Goal: Task Accomplishment & Management: Manage account settings

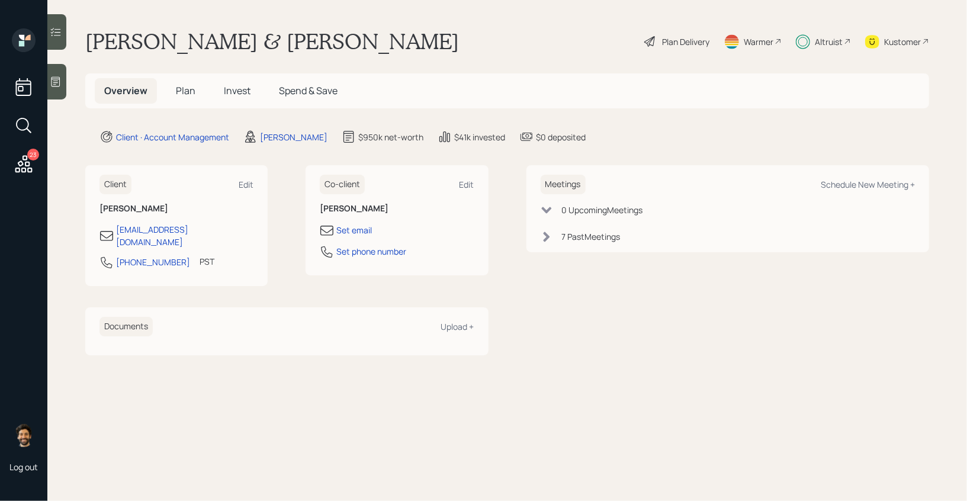
click at [241, 86] on span "Invest" at bounding box center [237, 90] width 27 height 13
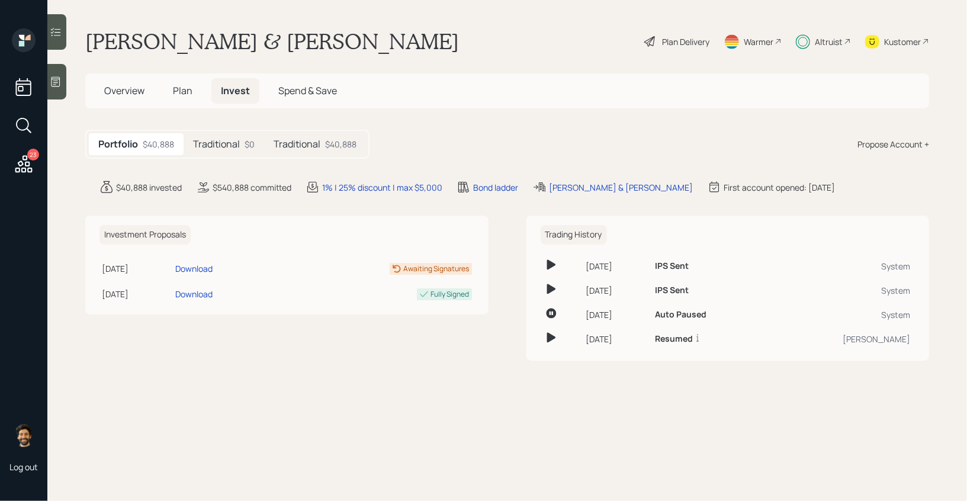
click at [22, 165] on icon at bounding box center [23, 163] width 21 height 21
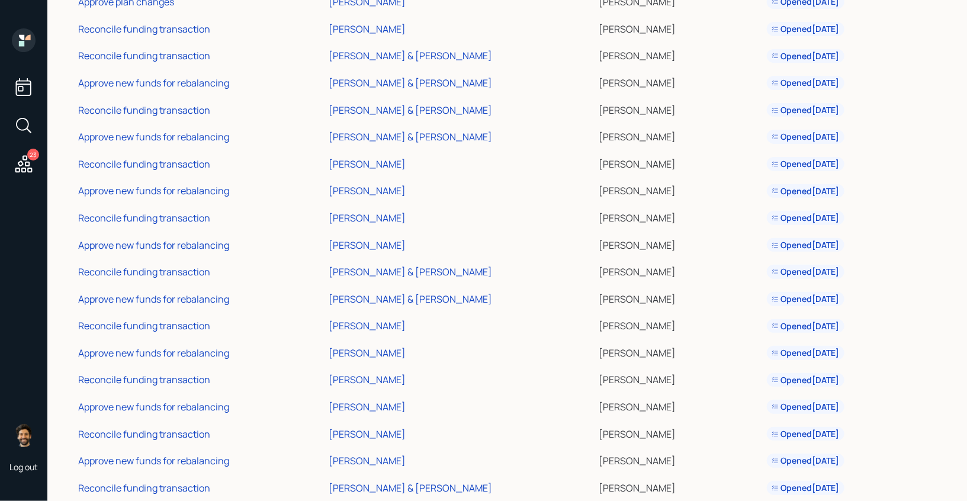
scroll to position [256, 0]
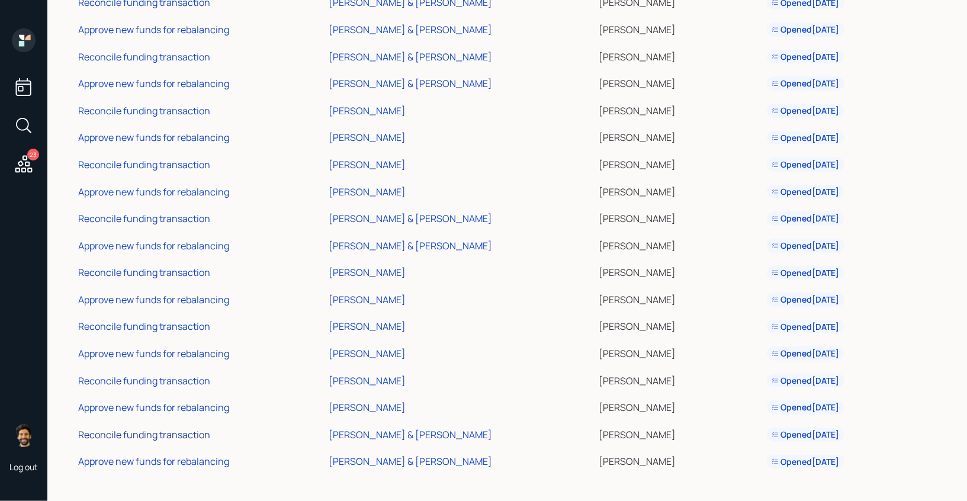
click at [184, 433] on div "Reconcile funding transaction" at bounding box center [144, 434] width 132 height 13
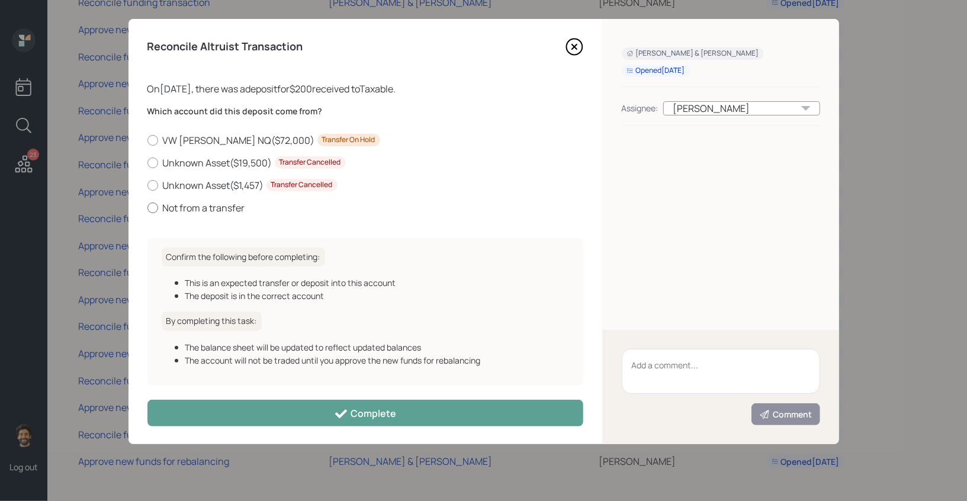
click at [180, 209] on label "Not from a transfer" at bounding box center [365, 207] width 436 height 13
click at [147, 208] on input "Not from a transfer" at bounding box center [147, 207] width 1 height 1
radio input "true"
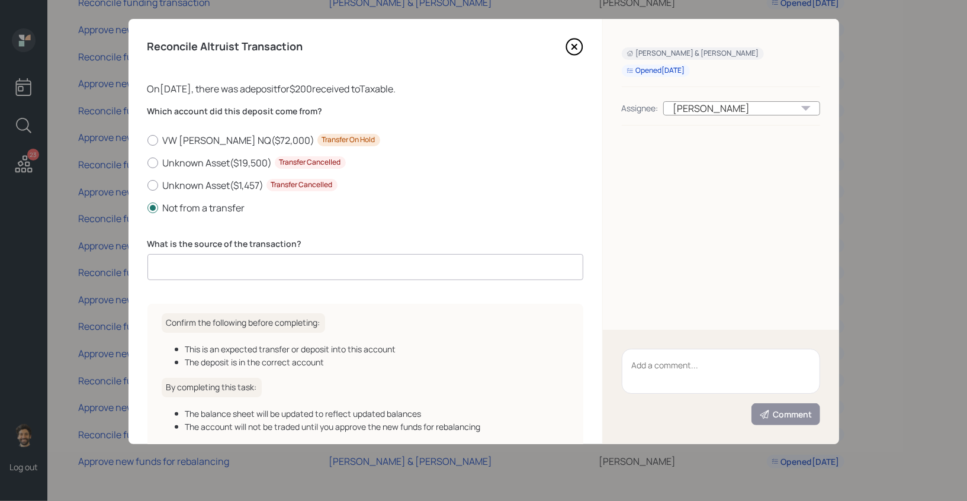
click at [230, 271] on input at bounding box center [365, 267] width 436 height 26
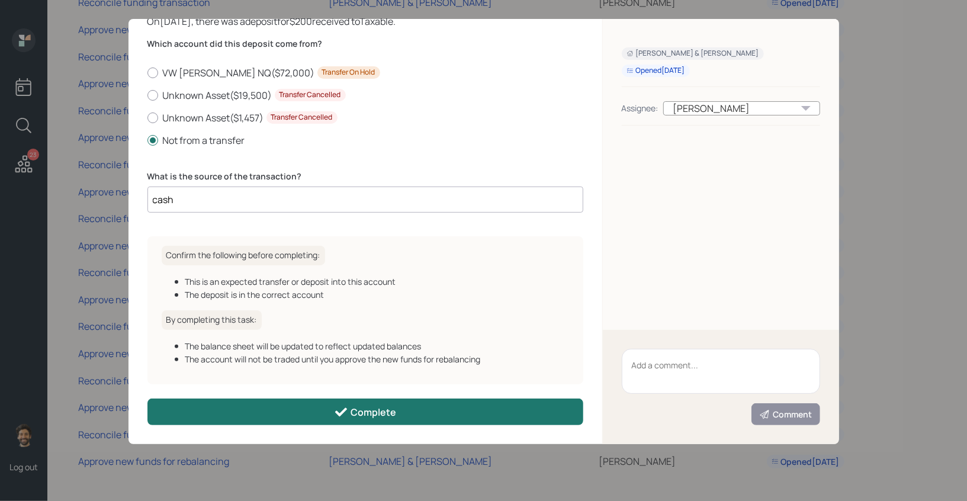
type input "cash"
click at [269, 407] on button "Complete" at bounding box center [365, 411] width 436 height 27
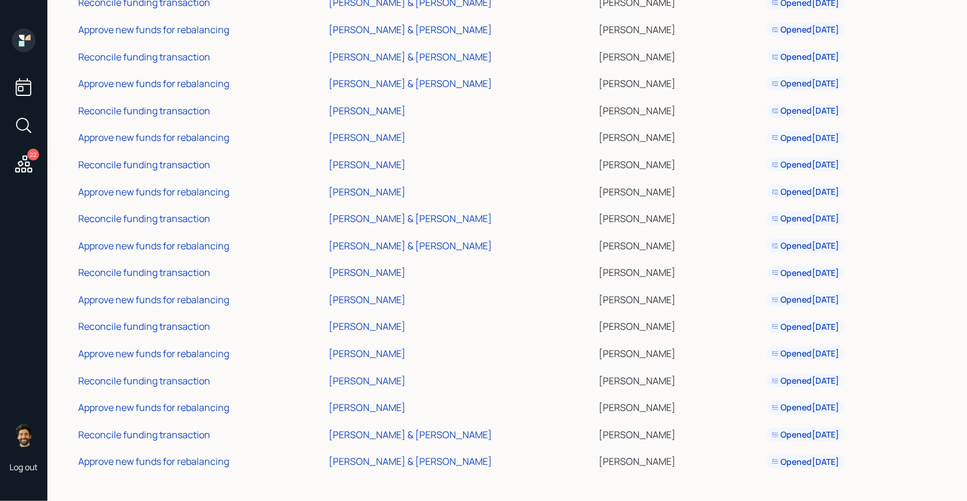
click at [183, 452] on td "Approve new funds for rebalancing" at bounding box center [201, 459] width 250 height 27
click at [183, 470] on td "Approve new funds for rebalancing" at bounding box center [201, 459] width 250 height 27
click at [175, 465] on div "Approve new funds for rebalancing" at bounding box center [153, 461] width 151 height 13
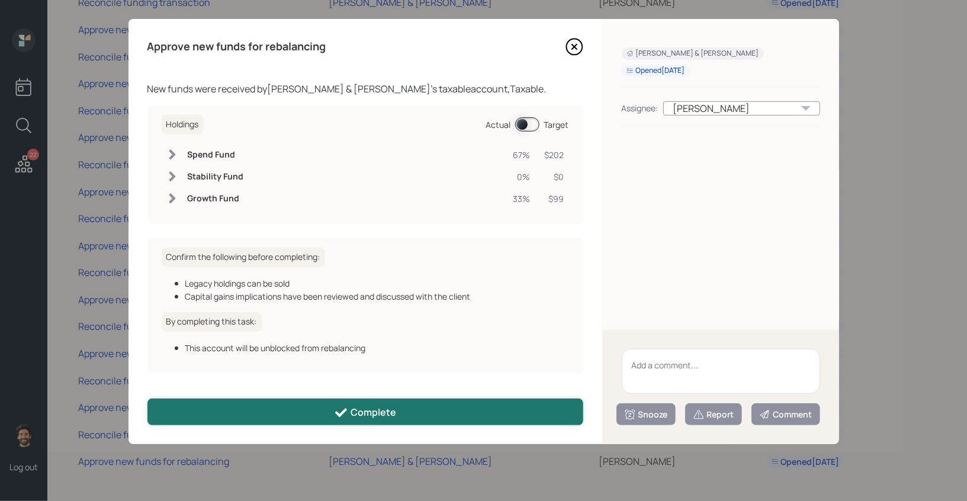
click at [355, 413] on div "Complete" at bounding box center [365, 413] width 62 height 14
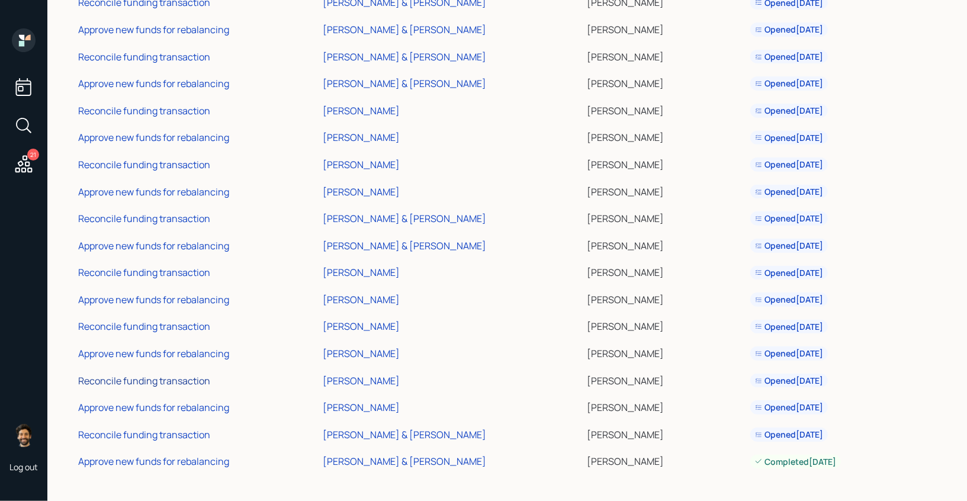
click at [192, 382] on div "Reconcile funding transaction" at bounding box center [144, 380] width 132 height 13
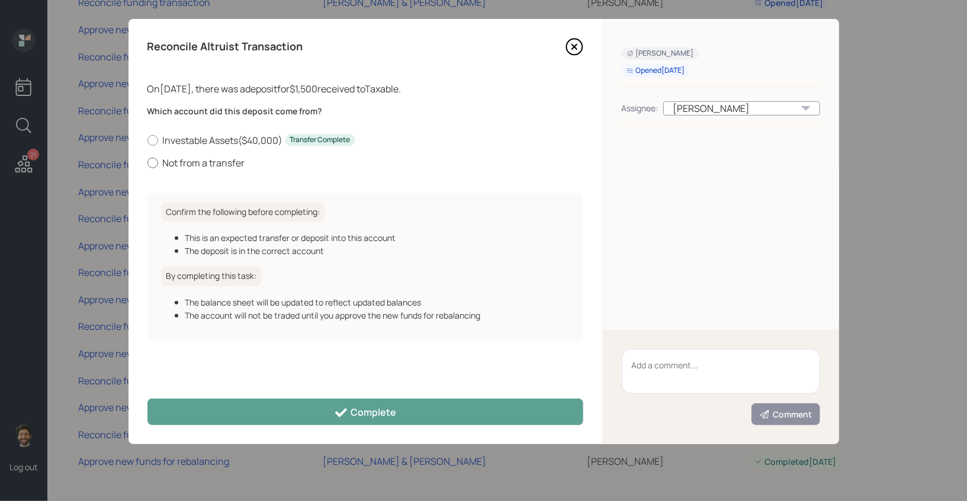
click at [184, 163] on label "Not from a transfer" at bounding box center [365, 162] width 436 height 13
click at [147, 163] on input "Not from a transfer" at bounding box center [147, 162] width 1 height 1
radio input "true"
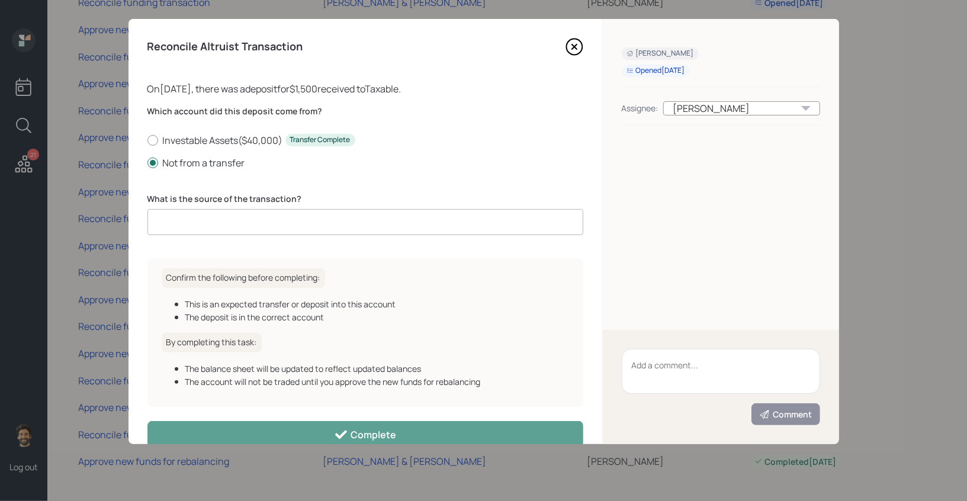
click at [216, 221] on input at bounding box center [365, 222] width 436 height 26
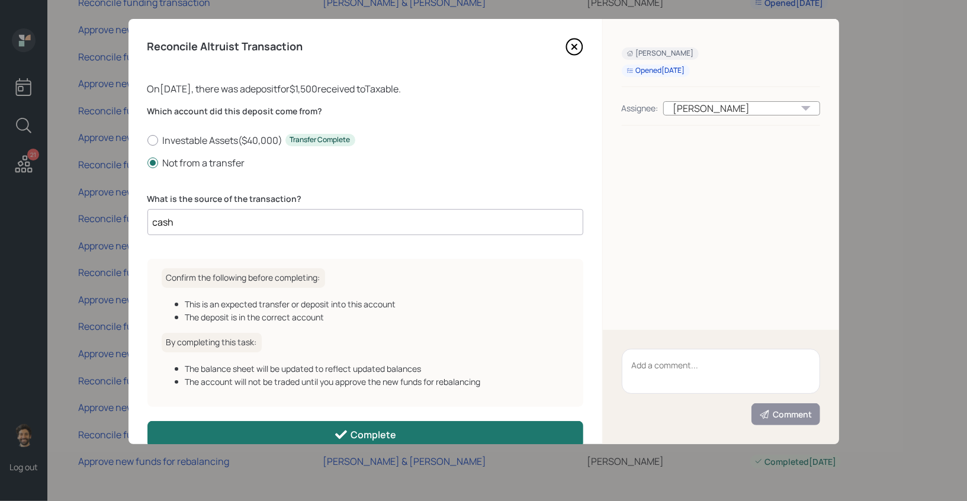
type input "cash"
click at [232, 432] on button "Complete" at bounding box center [365, 434] width 436 height 27
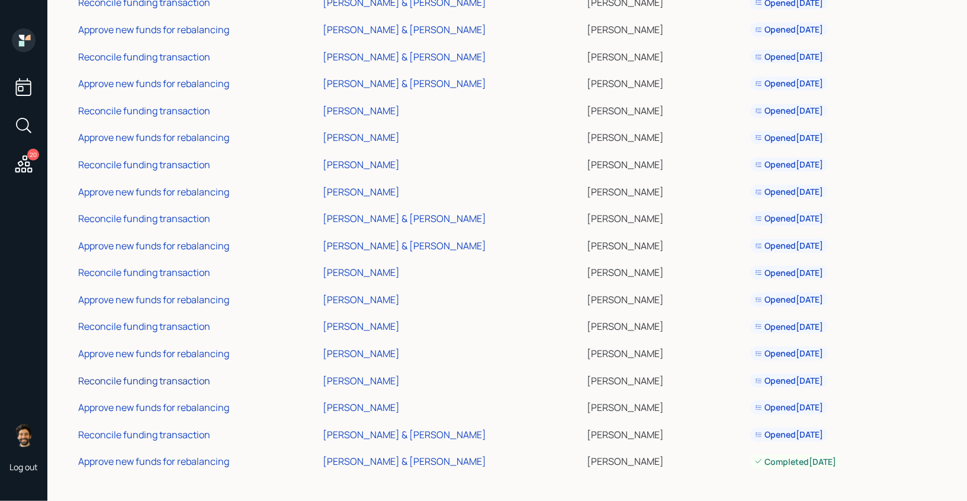
click at [120, 380] on div "Reconcile funding transaction" at bounding box center [144, 380] width 132 height 13
click at [103, 406] on div "Approve new funds for rebalancing" at bounding box center [153, 407] width 151 height 13
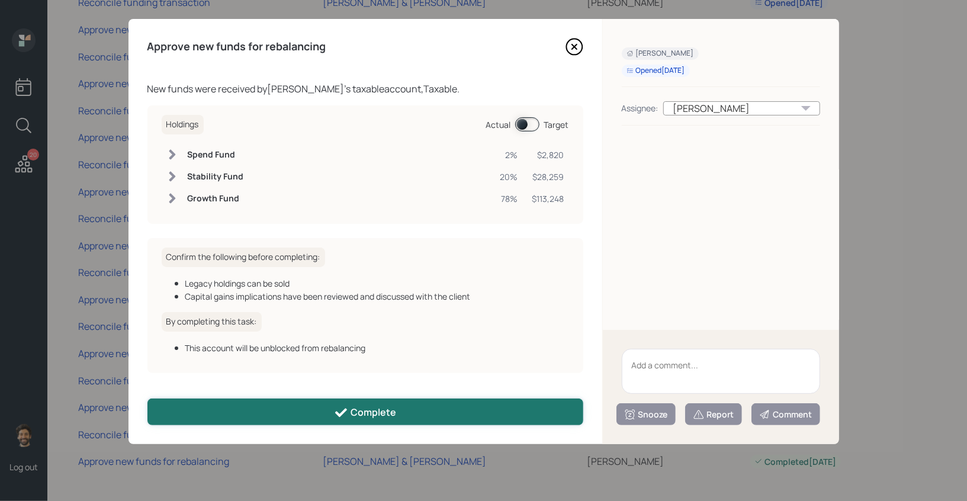
click at [238, 419] on button "Complete" at bounding box center [365, 411] width 436 height 27
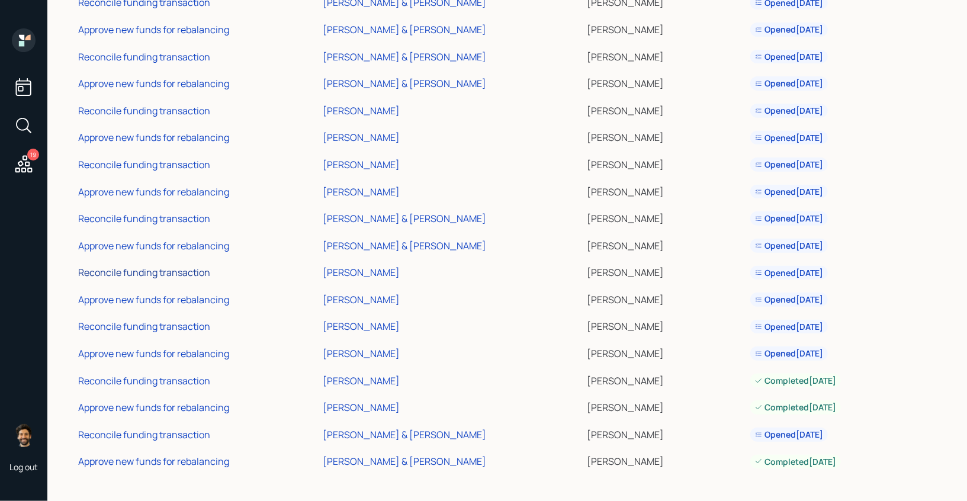
click at [150, 269] on div "Reconcile funding transaction" at bounding box center [144, 272] width 132 height 13
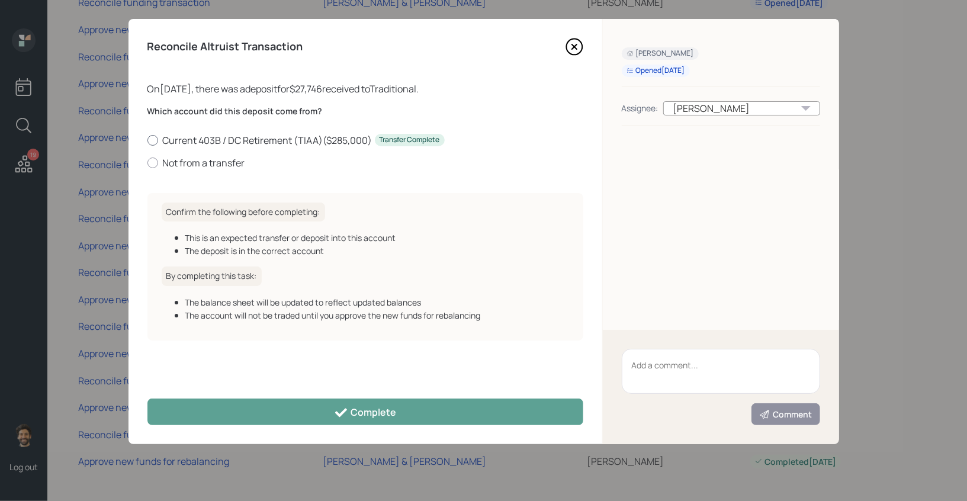
click at [182, 139] on label "Current 403B / DC Retirement (TIAA) ( $285,000 ) Transfer Complete" at bounding box center [365, 140] width 436 height 13
click at [147, 140] on input "Current 403B / DC Retirement (TIAA) ( $285,000 ) Transfer Complete" at bounding box center [147, 140] width 1 height 1
radio input "true"
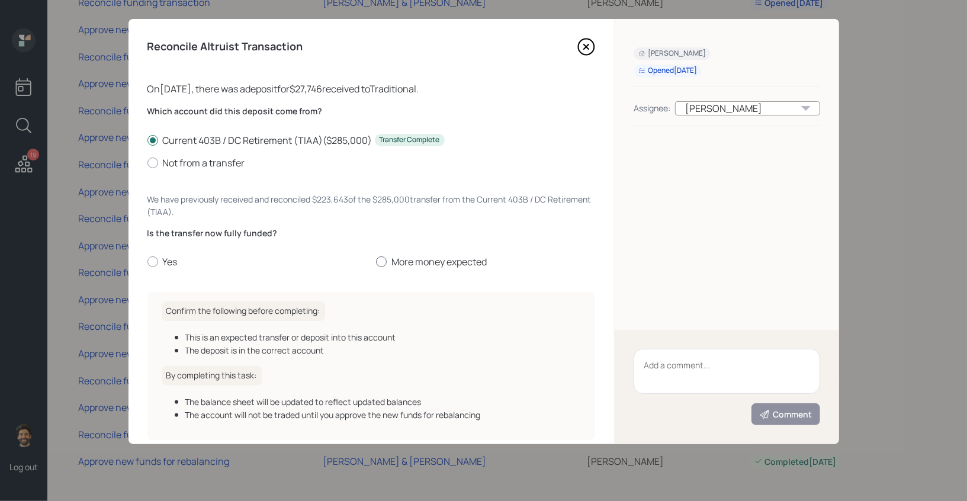
click at [399, 262] on label "More money expected" at bounding box center [485, 261] width 219 height 13
click at [376, 262] on input "More money expected" at bounding box center [375, 262] width 1 height 1
radio input "true"
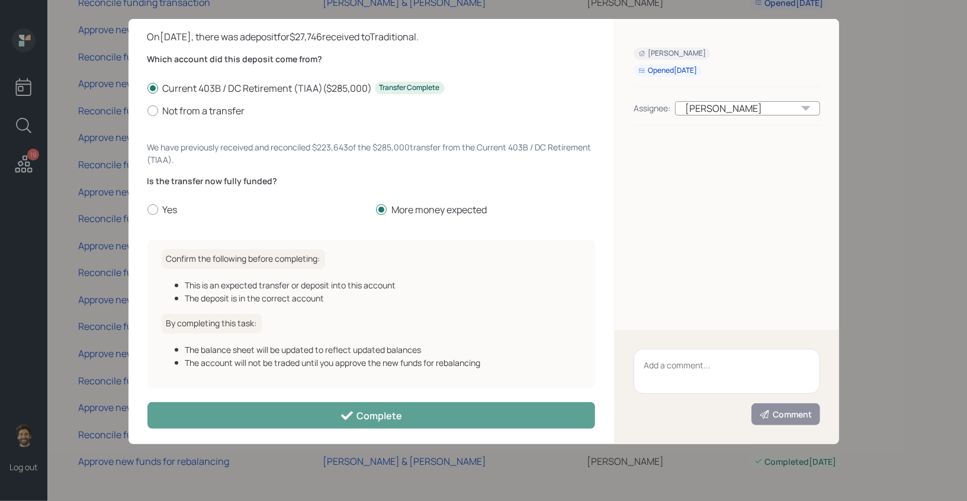
scroll to position [57, 0]
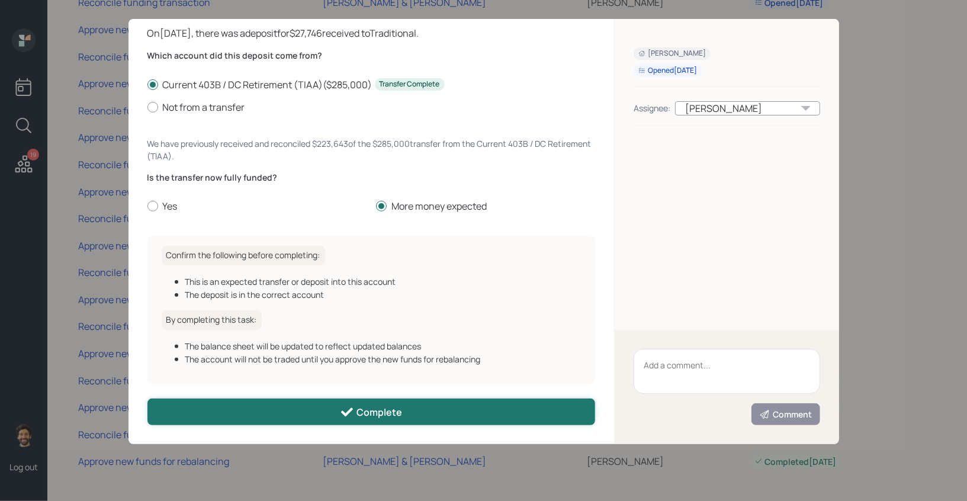
click at [297, 408] on button "Complete" at bounding box center [371, 411] width 448 height 27
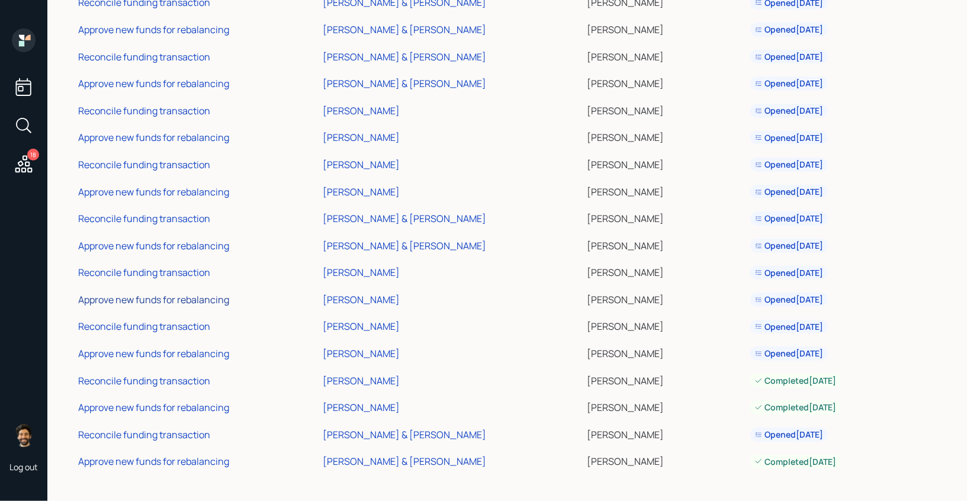
click at [140, 306] on div "Approve new funds for rebalancing" at bounding box center [153, 299] width 151 height 13
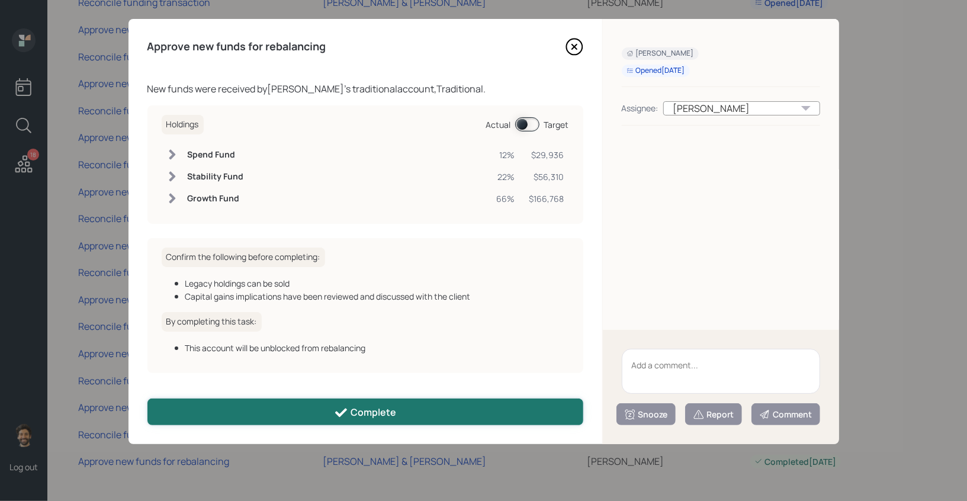
click at [275, 400] on button "Complete" at bounding box center [365, 411] width 436 height 27
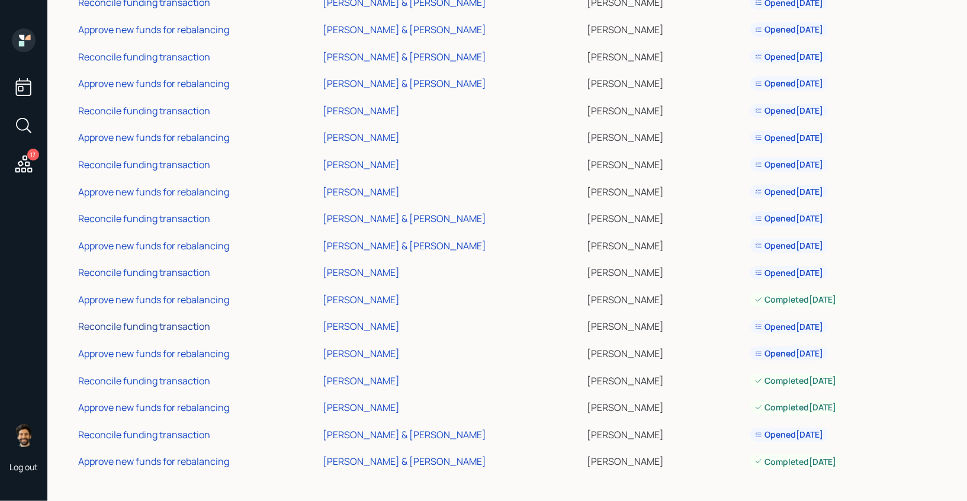
click at [162, 329] on div "Reconcile funding transaction" at bounding box center [144, 326] width 132 height 13
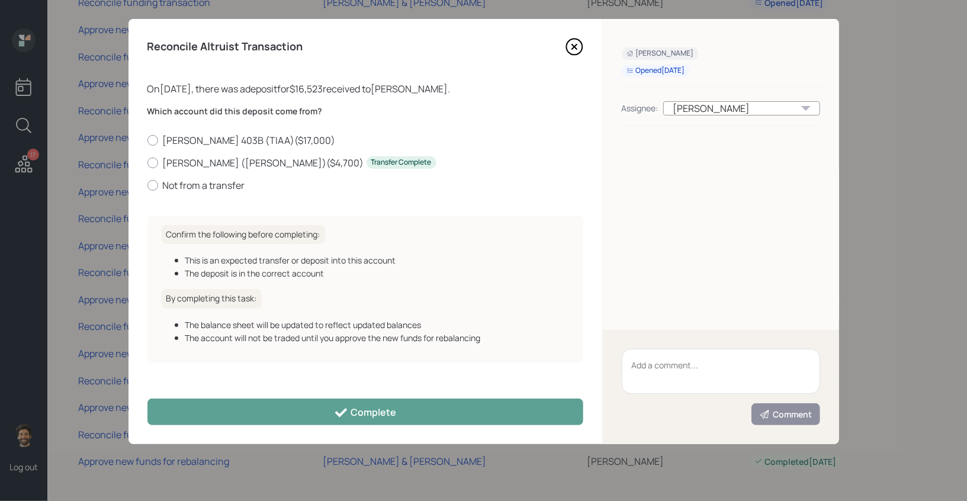
click at [205, 133] on div "Which account did this deposit come from? Roth 403B (TIAA) ( $17,000 ) Roth IRA…" at bounding box center [365, 148] width 436 height 86
click at [205, 138] on label "Roth 403B (TIAA) ( $17,000 )" at bounding box center [365, 140] width 436 height 13
click at [147, 140] on input "Roth 403B (TIAA) ( $17,000 )" at bounding box center [147, 140] width 1 height 1
radio input "true"
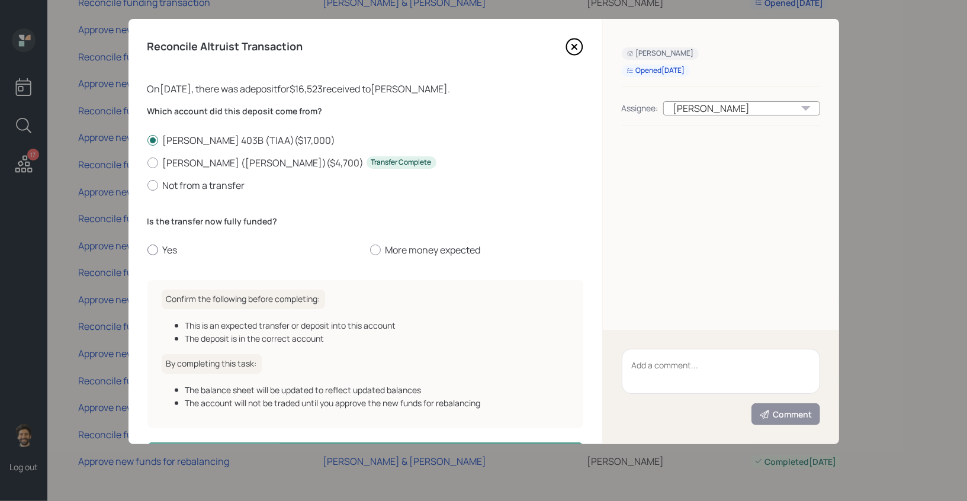
click at [168, 255] on label "Yes" at bounding box center [253, 249] width 213 height 13
click at [147, 250] on input "Yes" at bounding box center [147, 250] width 1 height 1
radio input "true"
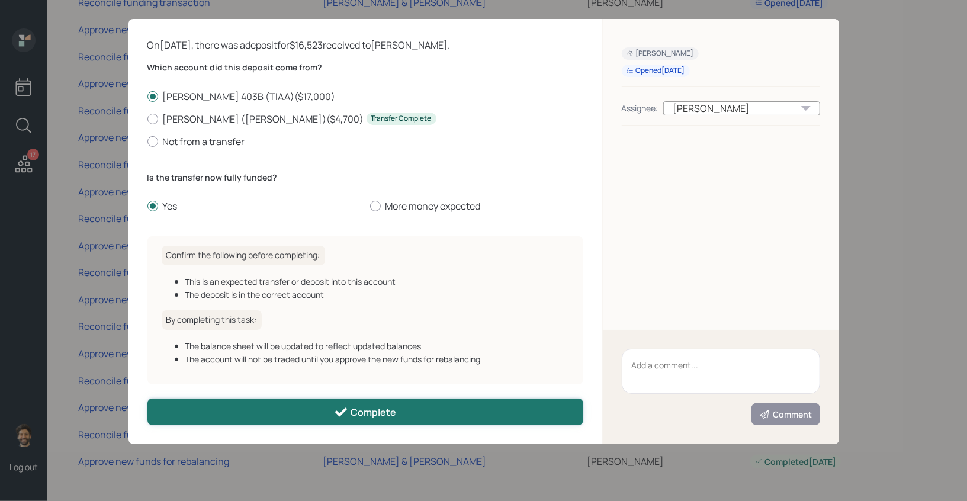
click at [248, 406] on button "Complete" at bounding box center [365, 411] width 436 height 27
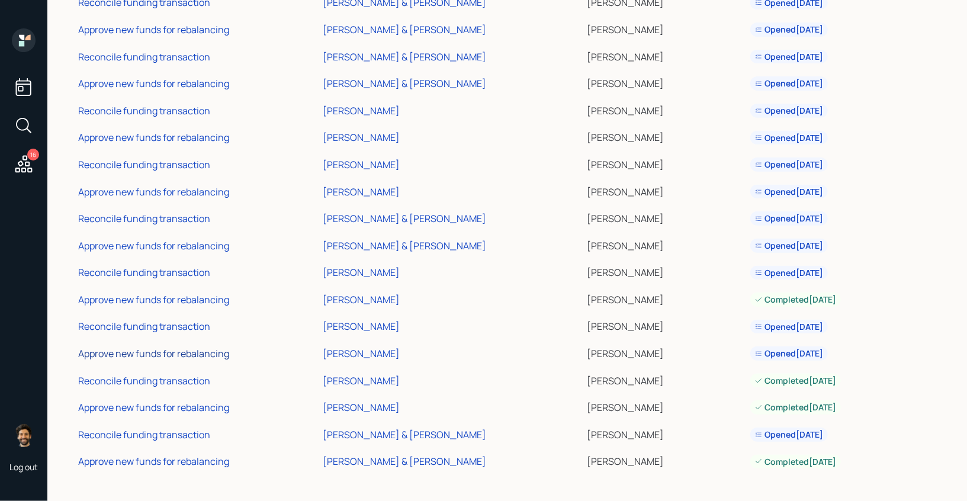
click at [164, 355] on div "Approve new funds for rebalancing" at bounding box center [153, 353] width 151 height 13
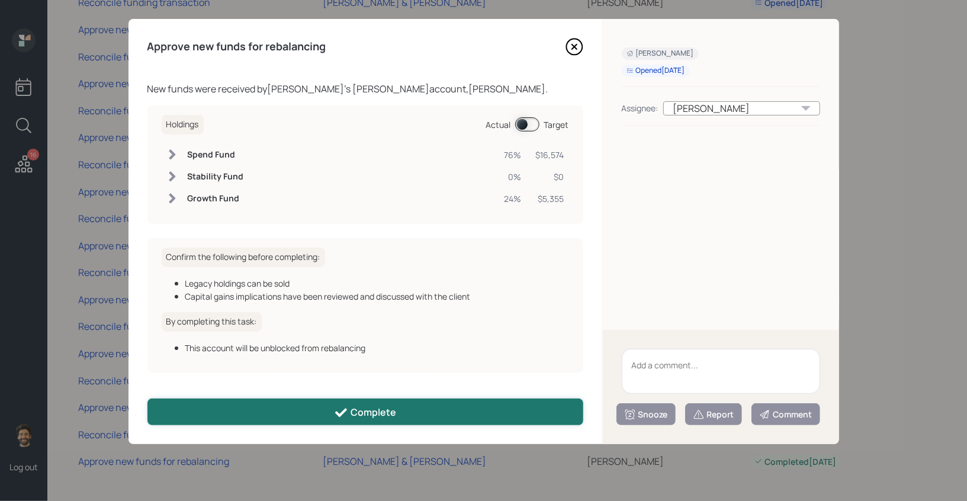
click at [242, 408] on button "Complete" at bounding box center [365, 411] width 436 height 27
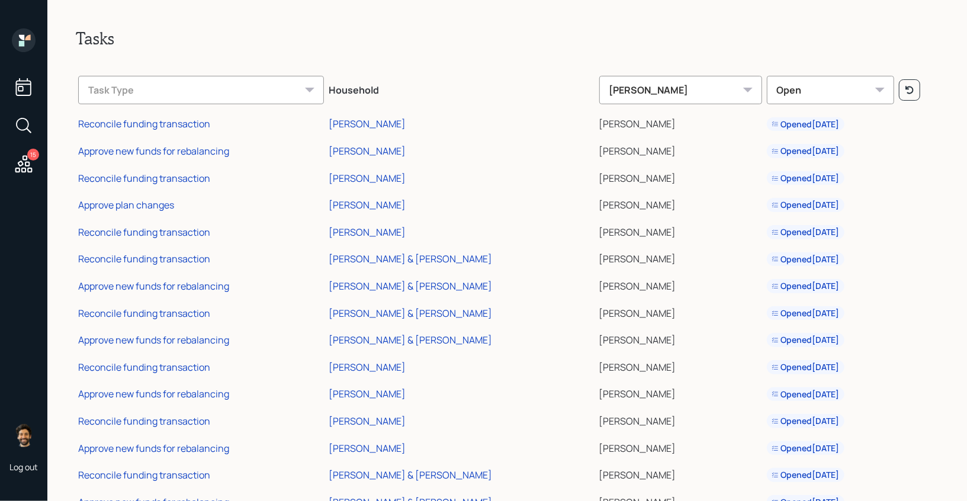
scroll to position [40, 0]
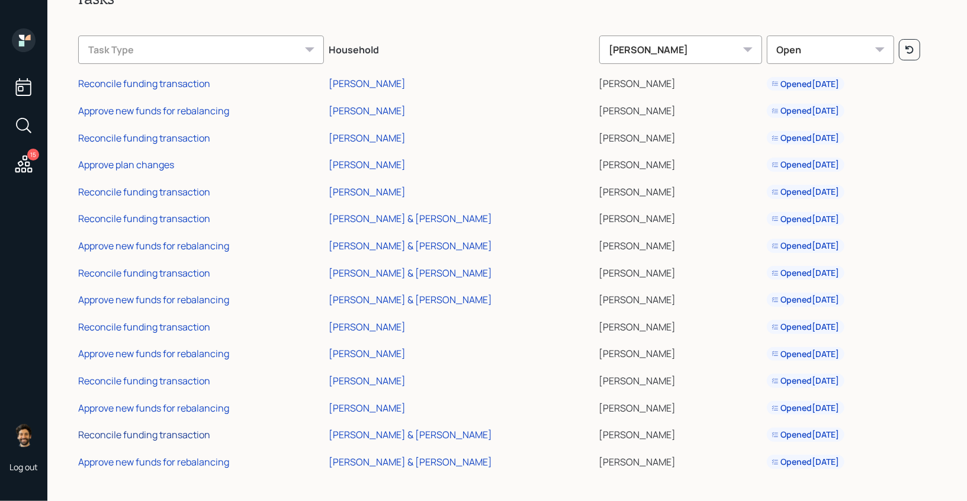
click at [156, 435] on div "Reconcile funding transaction" at bounding box center [144, 434] width 132 height 13
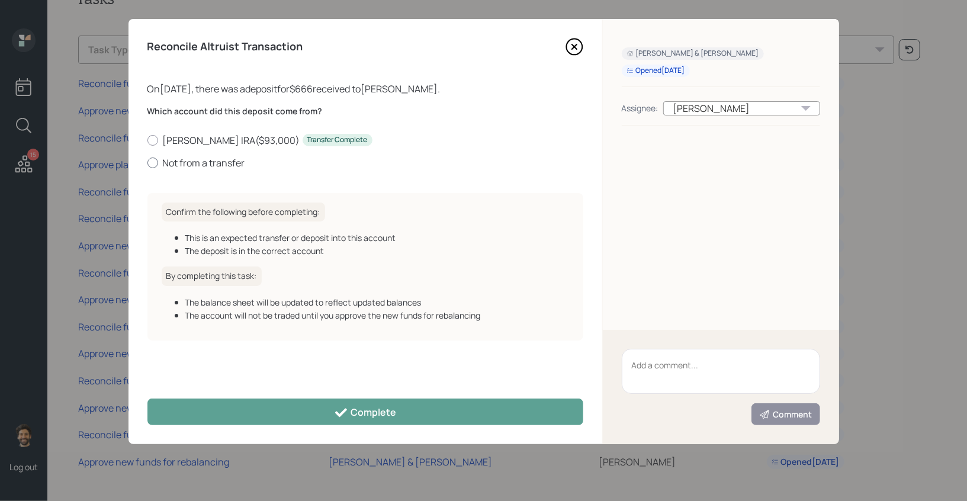
click at [188, 162] on label "Not from a transfer" at bounding box center [365, 162] width 436 height 13
click at [147, 162] on input "Not from a transfer" at bounding box center [147, 162] width 1 height 1
radio input "true"
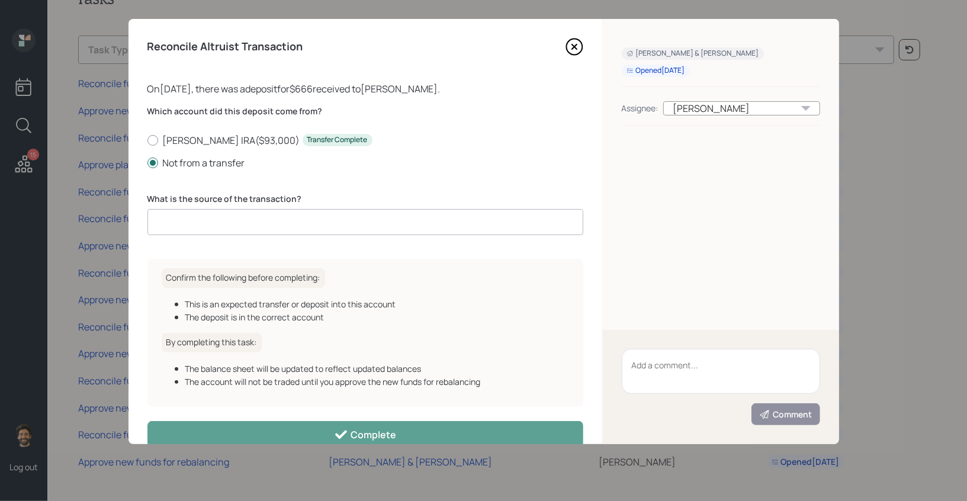
click at [212, 223] on input at bounding box center [365, 222] width 436 height 26
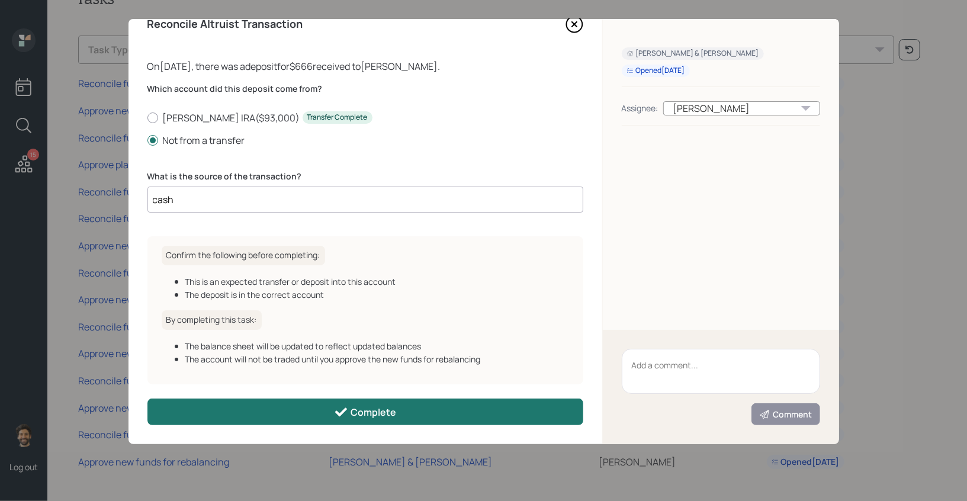
type input "cash"
click at [226, 414] on button "Complete" at bounding box center [365, 411] width 436 height 27
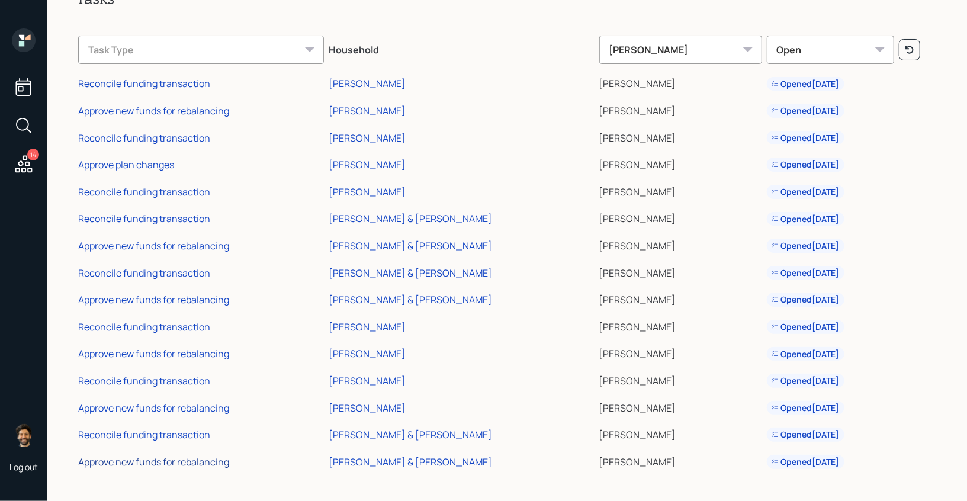
click at [156, 459] on div "Approve new funds for rebalancing" at bounding box center [153, 461] width 151 height 13
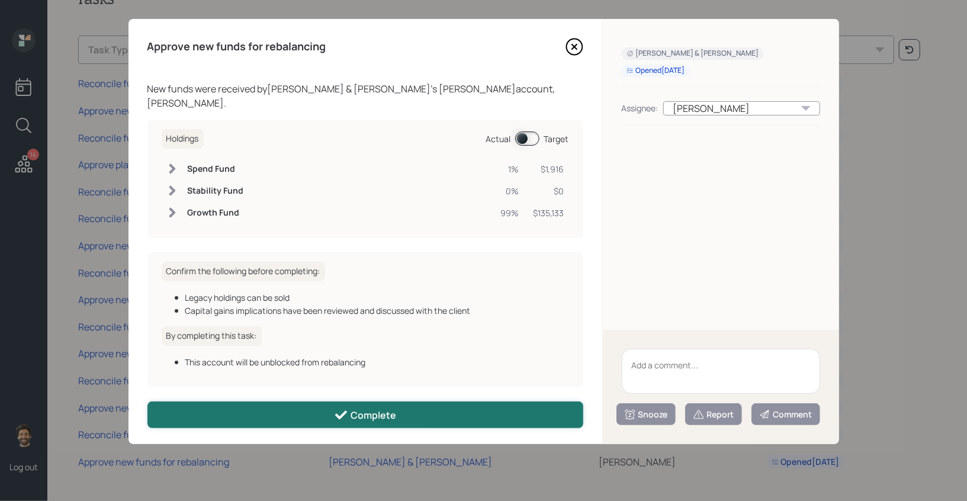
click at [266, 406] on button "Complete" at bounding box center [365, 414] width 436 height 27
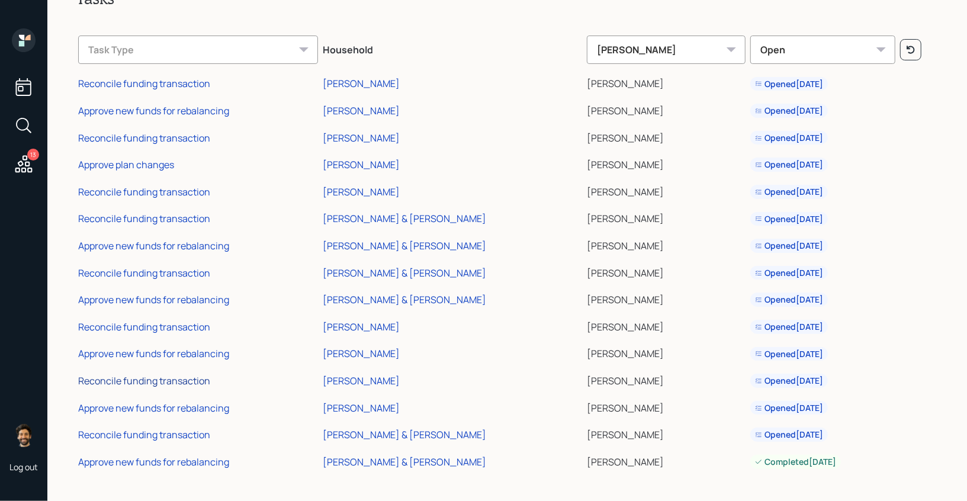
click at [146, 379] on div "Reconcile funding transaction" at bounding box center [144, 380] width 132 height 13
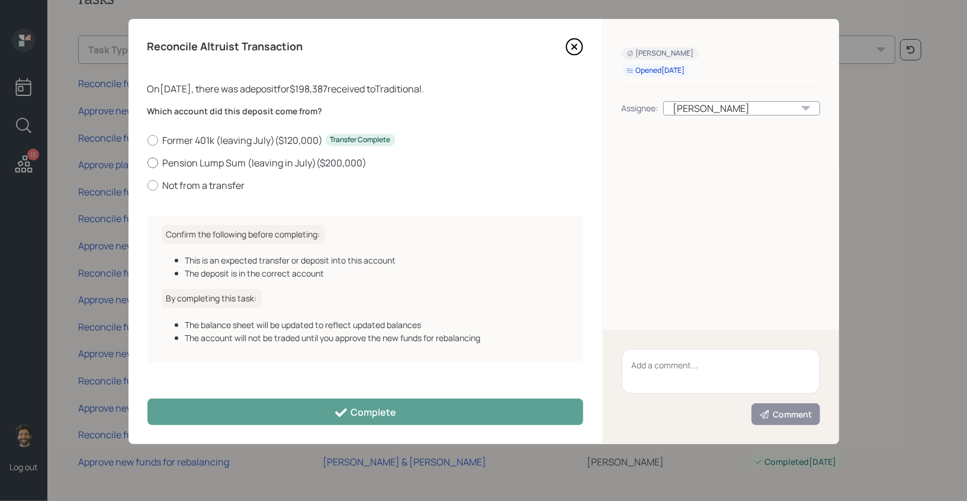
click at [176, 162] on label "Pension Lump Sum (leaving in July) ( $200,000 )" at bounding box center [365, 162] width 436 height 13
click at [147, 162] on input "Pension Lump Sum (leaving in July) ( $200,000 )" at bounding box center [147, 162] width 1 height 1
radio input "true"
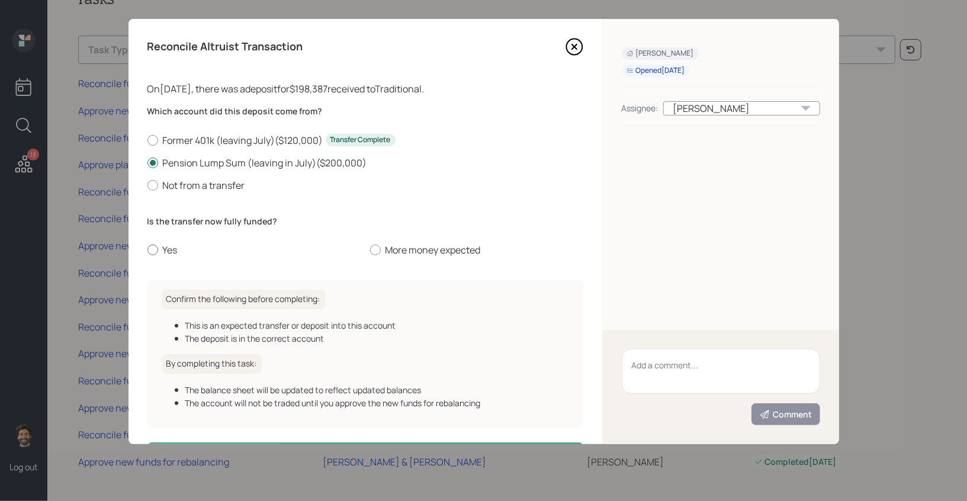
click at [169, 246] on label "Yes" at bounding box center [253, 249] width 213 height 13
click at [147, 250] on input "Yes" at bounding box center [147, 250] width 1 height 1
radio input "true"
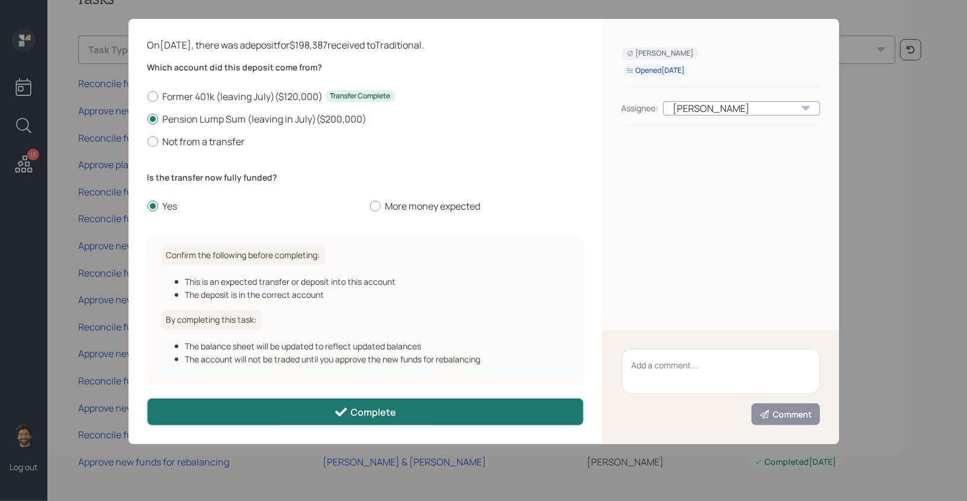
click at [240, 423] on button "Complete" at bounding box center [365, 411] width 436 height 27
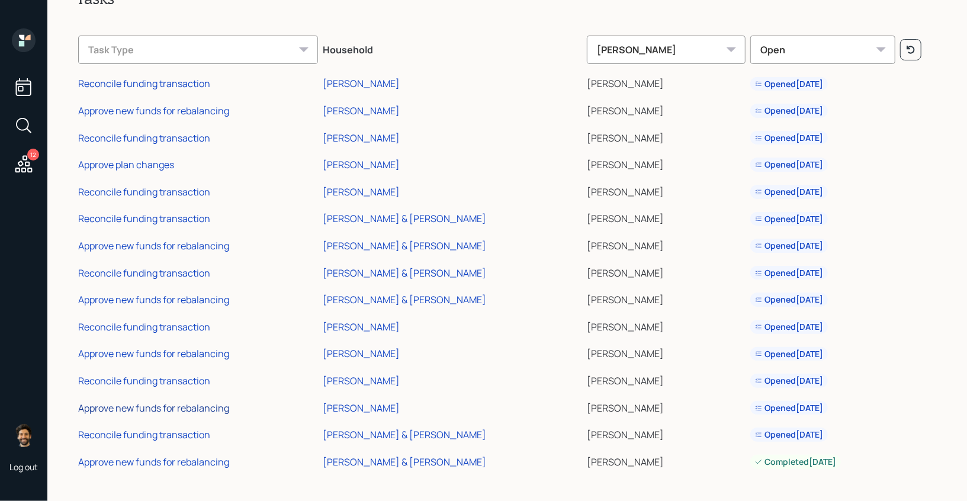
click at [142, 404] on div "Approve new funds for rebalancing" at bounding box center [153, 407] width 151 height 13
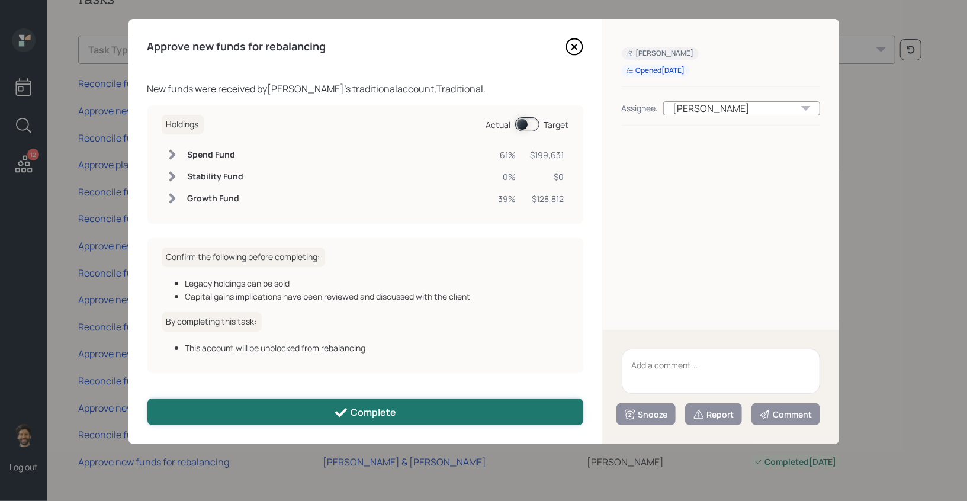
click at [214, 416] on button "Complete" at bounding box center [365, 411] width 436 height 27
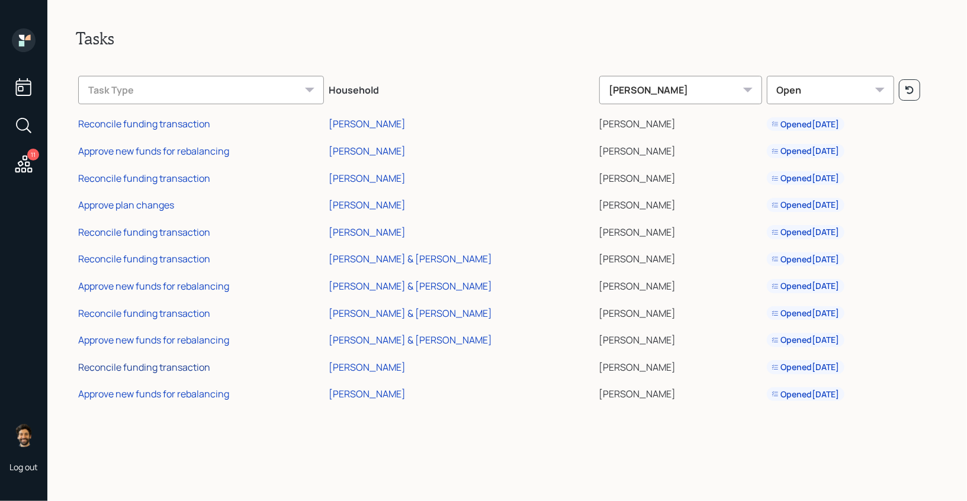
click at [162, 364] on div "Reconcile funding transaction" at bounding box center [144, 367] width 132 height 13
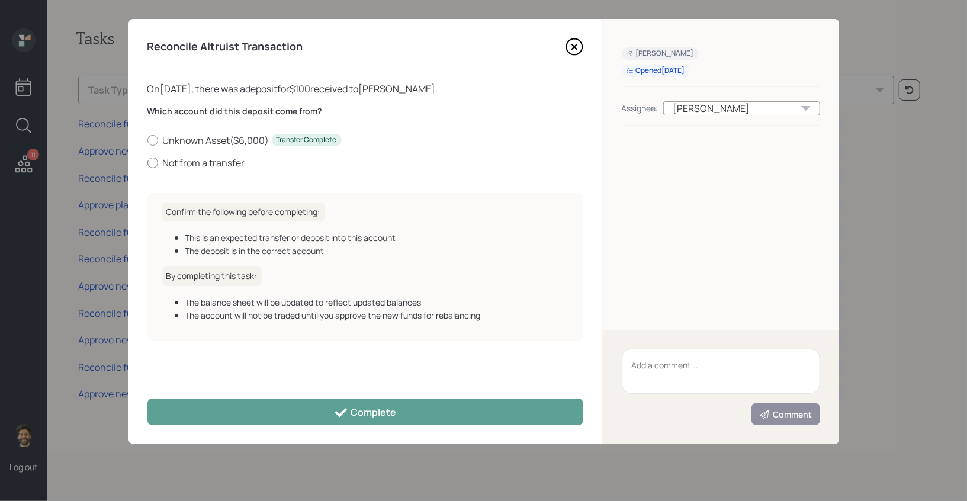
click at [191, 163] on label "Not from a transfer" at bounding box center [365, 162] width 436 height 13
click at [147, 163] on input "Not from a transfer" at bounding box center [147, 162] width 1 height 1
radio input "true"
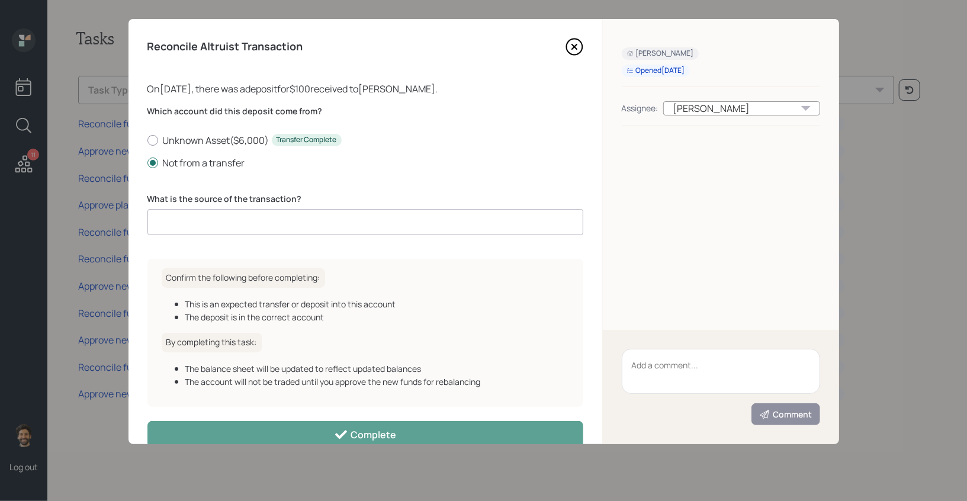
click at [207, 219] on input at bounding box center [365, 222] width 436 height 26
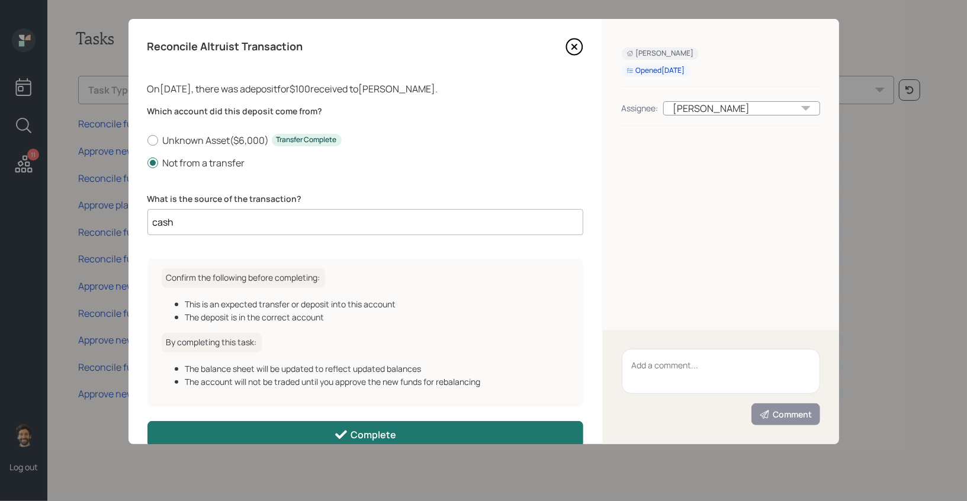
type input "cash"
click at [220, 433] on button "Complete" at bounding box center [365, 434] width 436 height 27
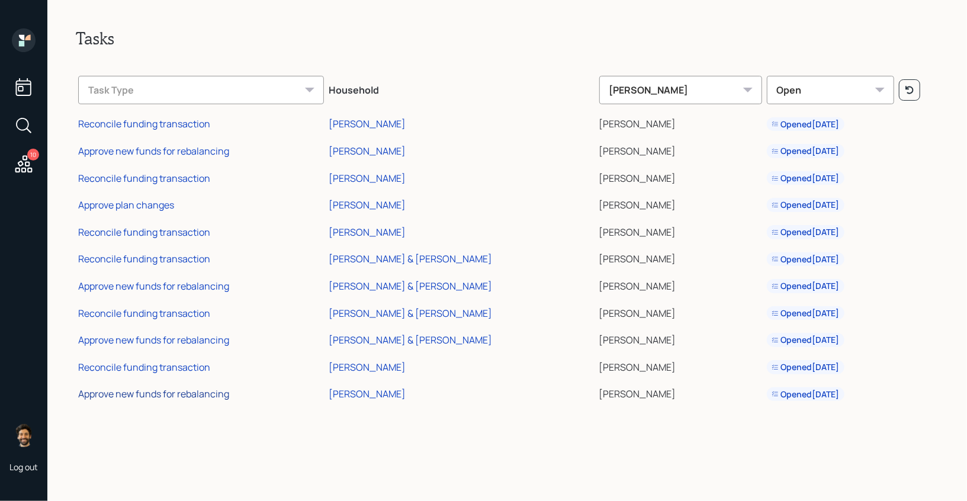
click at [152, 396] on div "Approve new funds for rebalancing" at bounding box center [153, 393] width 151 height 13
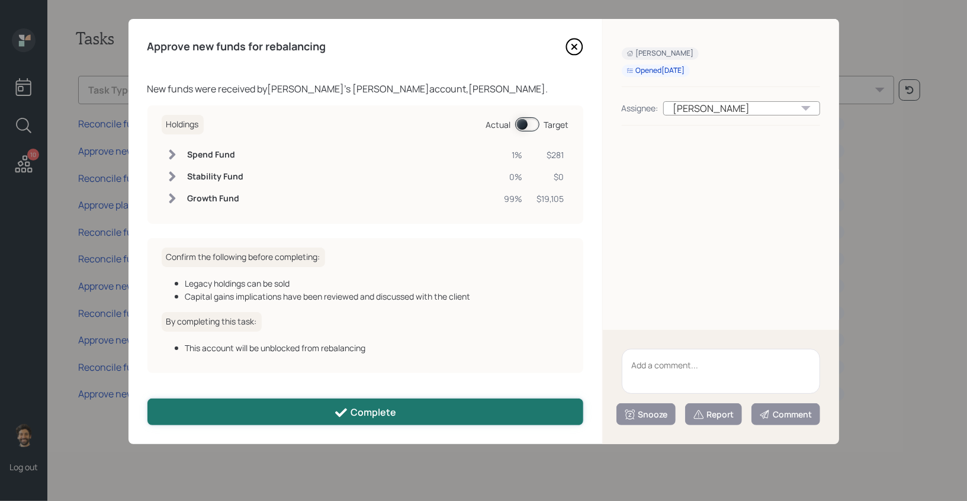
click at [243, 410] on button "Complete" at bounding box center [365, 411] width 436 height 27
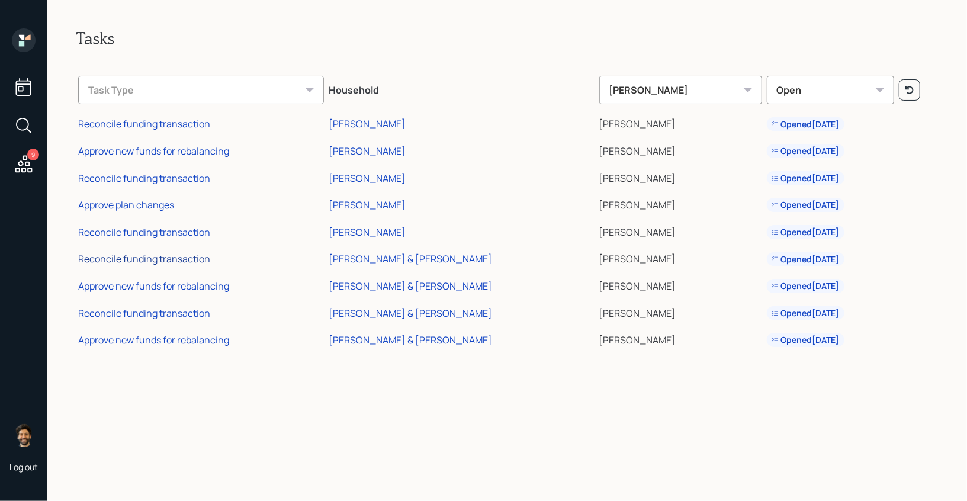
click at [171, 261] on div "Reconcile funding transaction" at bounding box center [144, 258] width 132 height 13
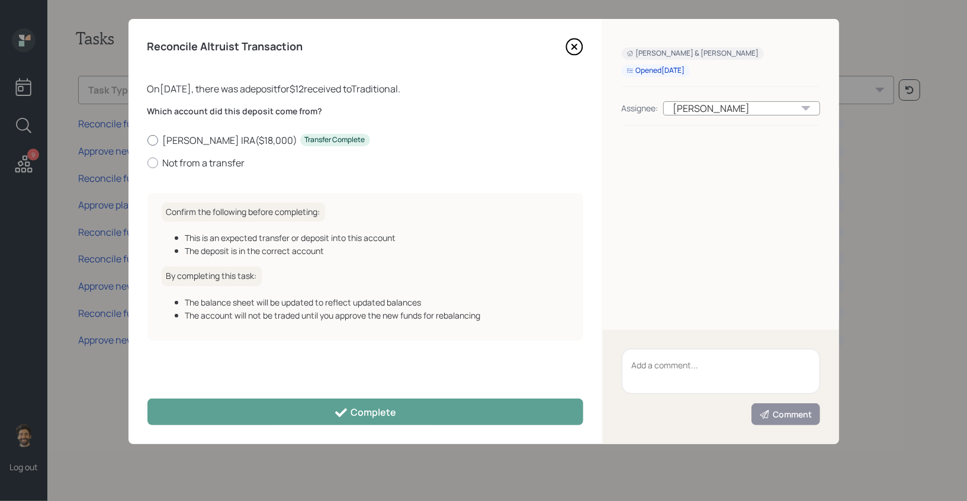
click at [165, 140] on label "Jim Rollover IRA ( $18,000 ) Transfer Complete" at bounding box center [365, 140] width 436 height 13
click at [147, 140] on input "Jim Rollover IRA ( $18,000 ) Transfer Complete" at bounding box center [147, 140] width 1 height 1
radio input "true"
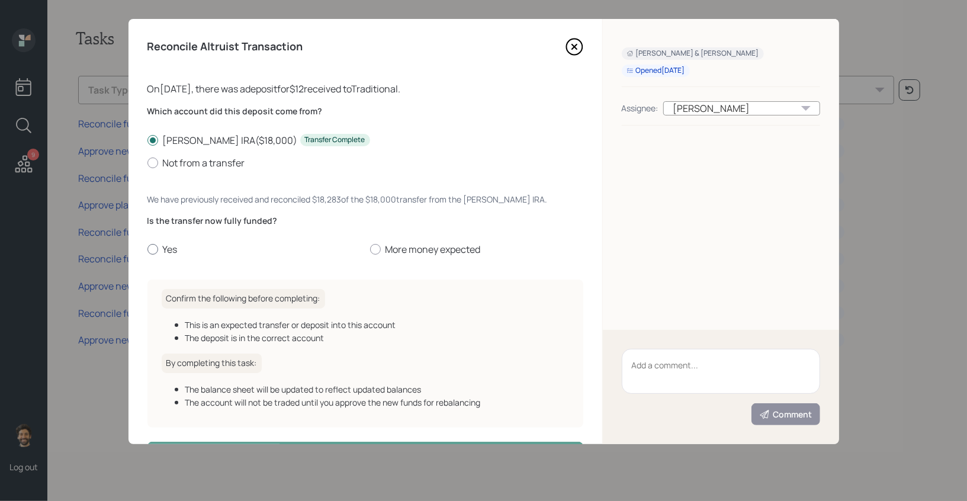
click at [160, 254] on label "Yes" at bounding box center [253, 249] width 213 height 13
click at [147, 250] on input "Yes" at bounding box center [147, 249] width 1 height 1
radio input "true"
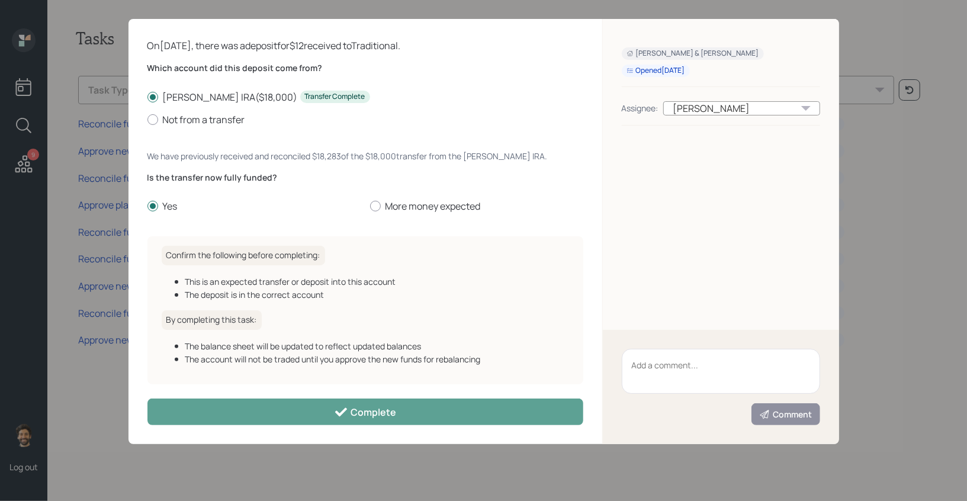
click at [276, 398] on div "Reconcile Altruist Transaction On 10/05/2025 , there was a deposit for $12 rece…" at bounding box center [365, 231] width 474 height 425
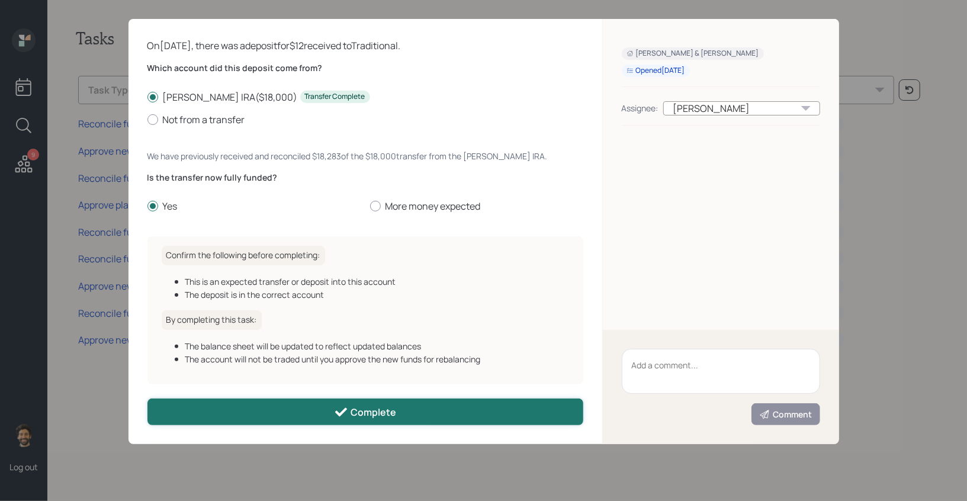
click at [263, 410] on button "Complete" at bounding box center [365, 411] width 436 height 27
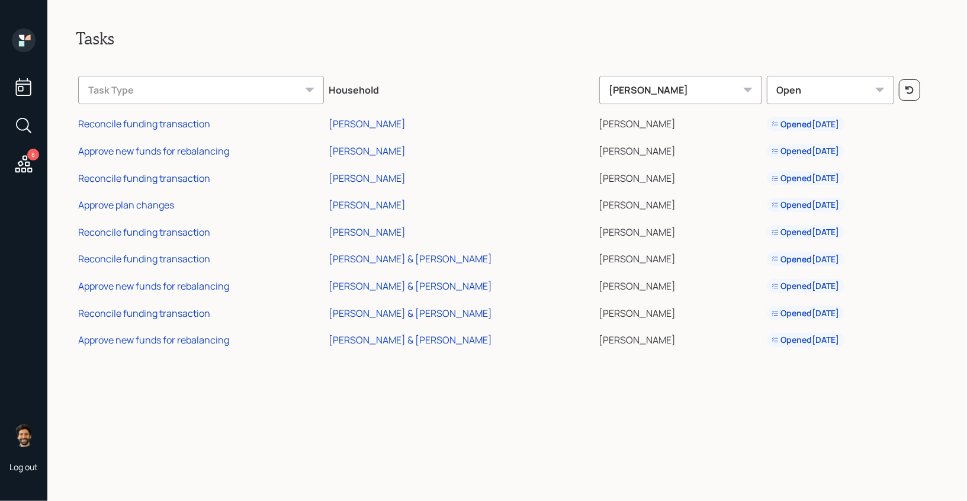
click at [137, 293] on td "Approve new funds for rebalancing" at bounding box center [201, 284] width 250 height 27
click at [128, 285] on div "Approve new funds for rebalancing" at bounding box center [153, 285] width 151 height 13
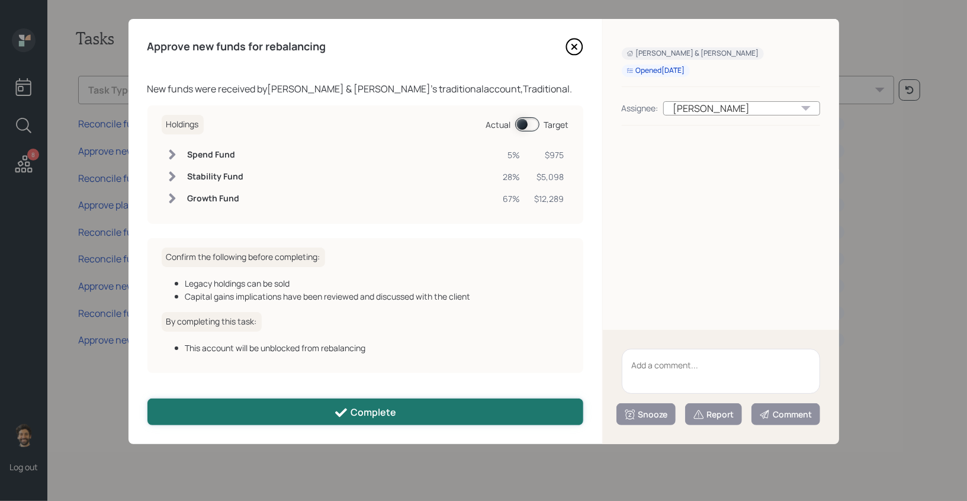
click at [281, 413] on button "Complete" at bounding box center [365, 411] width 436 height 27
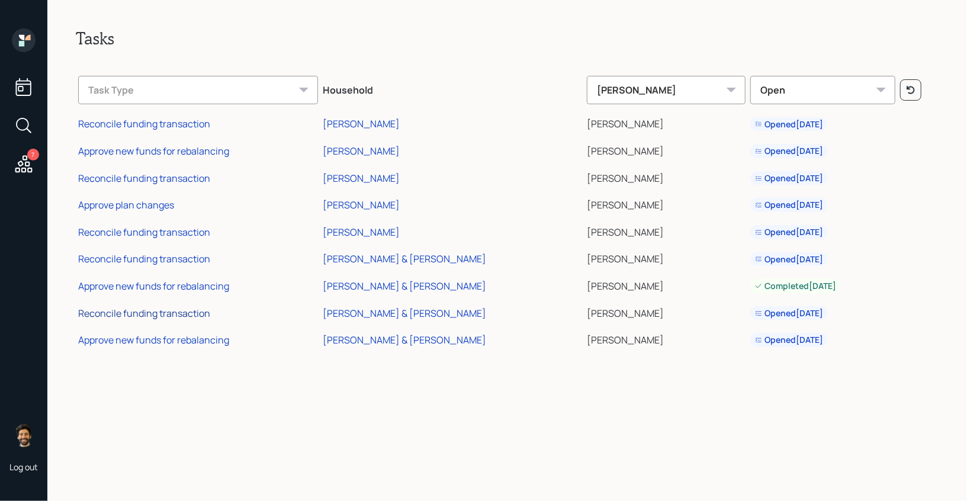
click at [157, 311] on div "Reconcile funding transaction" at bounding box center [144, 313] width 132 height 13
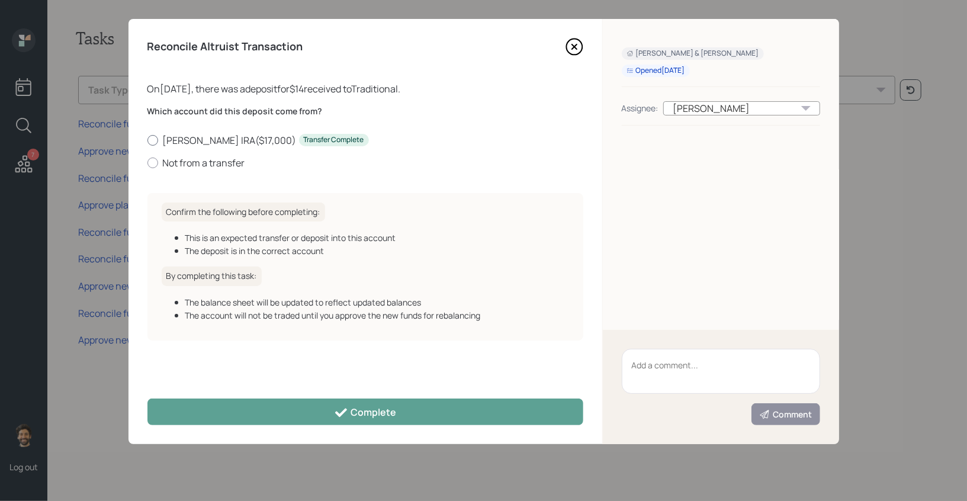
click at [208, 143] on label "Kris Rollover IRA ( $17,000 ) Transfer Complete" at bounding box center [365, 140] width 436 height 13
click at [147, 140] on input "Kris Rollover IRA ( $17,000 ) Transfer Complete" at bounding box center [147, 140] width 1 height 1
radio input "true"
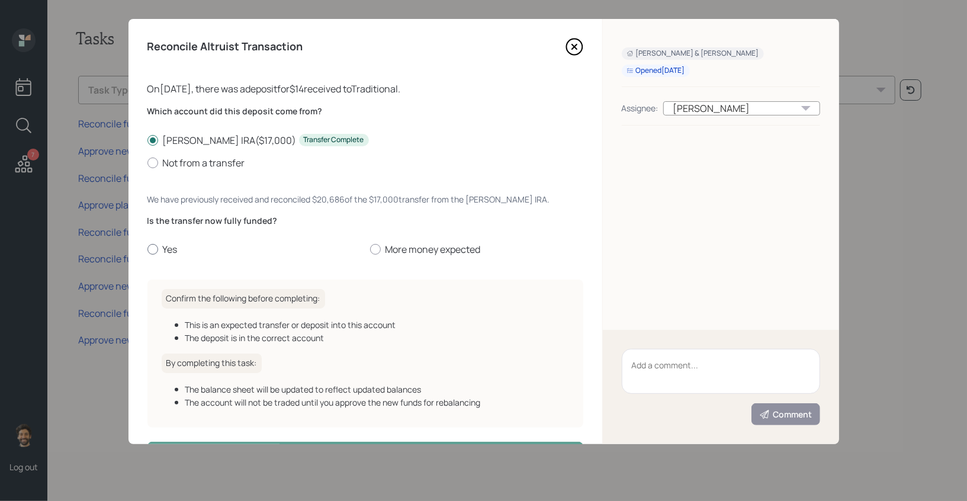
click at [157, 243] on label "Yes" at bounding box center [253, 249] width 213 height 13
click at [147, 249] on input "Yes" at bounding box center [147, 249] width 1 height 1
radio input "true"
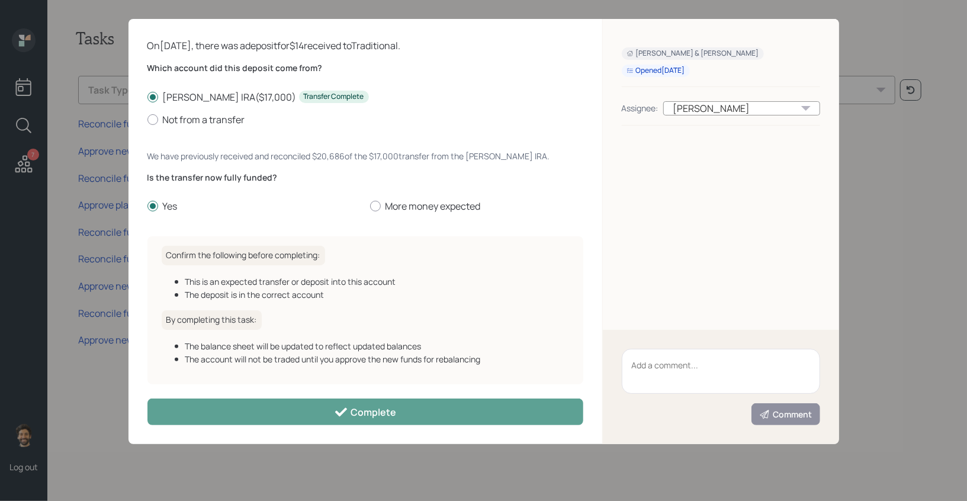
click at [238, 430] on div "Reconcile Altruist Transaction On 10/05/2025 , there was a deposit for $14 rece…" at bounding box center [365, 231] width 474 height 425
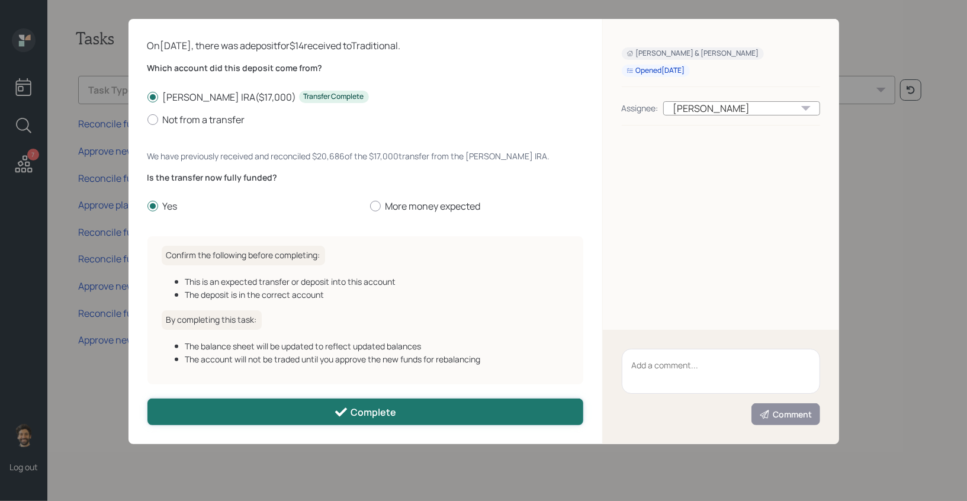
click at [221, 419] on button "Complete" at bounding box center [365, 411] width 436 height 27
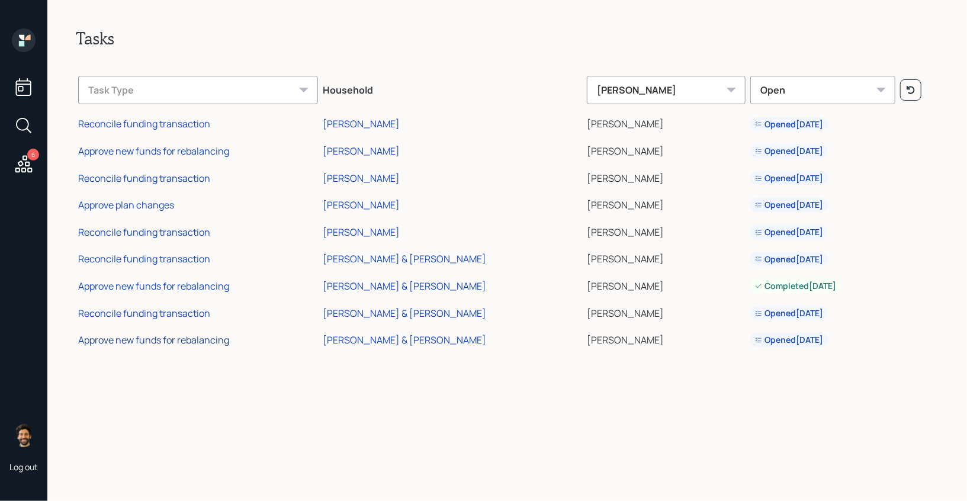
click at [137, 342] on div "Approve new funds for rebalancing" at bounding box center [153, 339] width 151 height 13
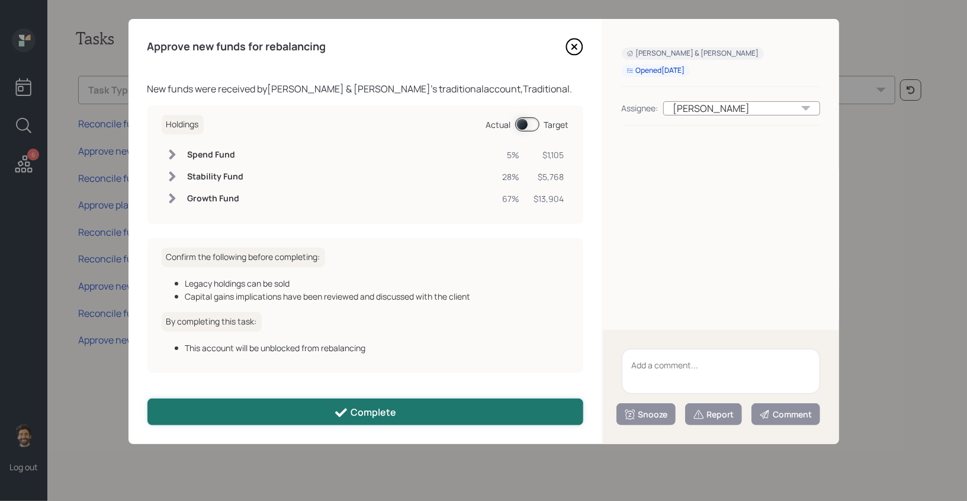
click at [195, 401] on button "Complete" at bounding box center [365, 411] width 436 height 27
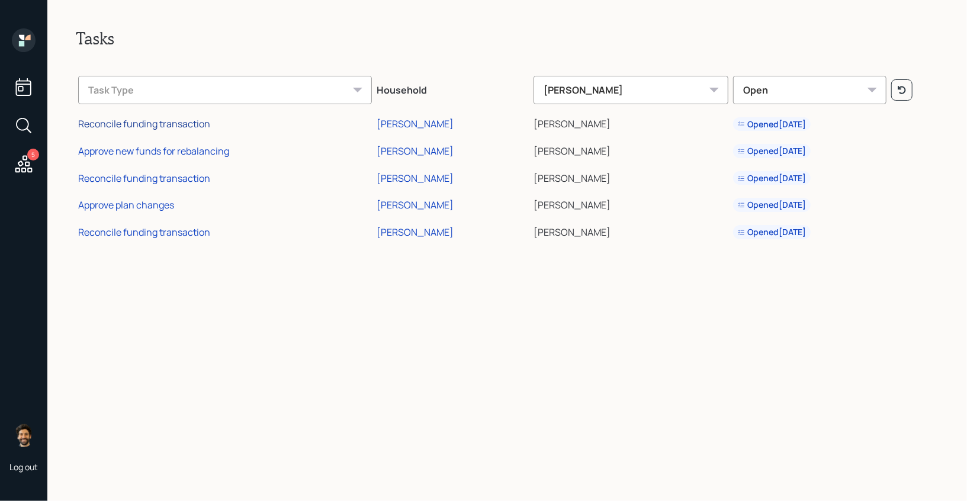
click at [118, 124] on div "Reconcile funding transaction" at bounding box center [144, 123] width 132 height 13
click at [121, 183] on div "Reconcile funding transaction" at bounding box center [144, 178] width 132 height 13
click at [111, 229] on div "Reconcile funding transaction" at bounding box center [144, 232] width 132 height 13
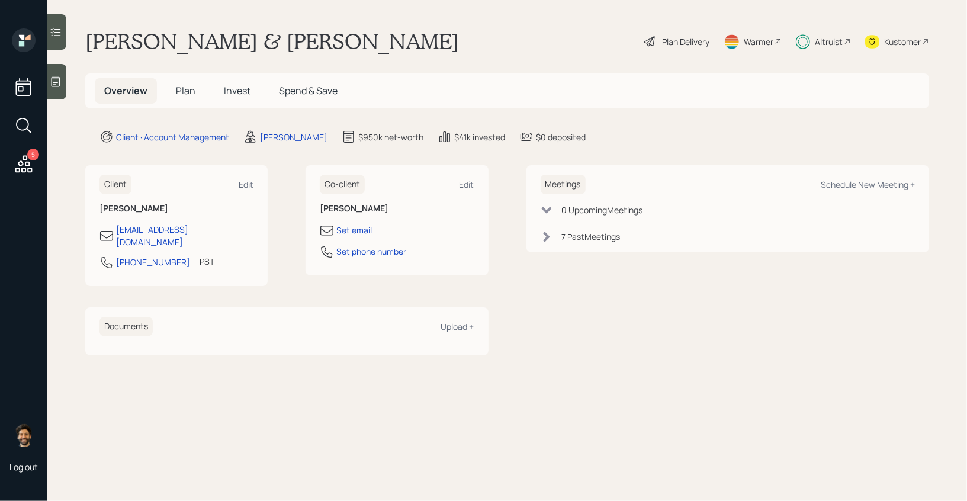
click at [809, 40] on 66 at bounding box center [803, 42] width 14 height 14
click at [818, 36] on div "Altruist" at bounding box center [829, 42] width 28 height 12
click at [243, 90] on span "Invest" at bounding box center [237, 90] width 27 height 13
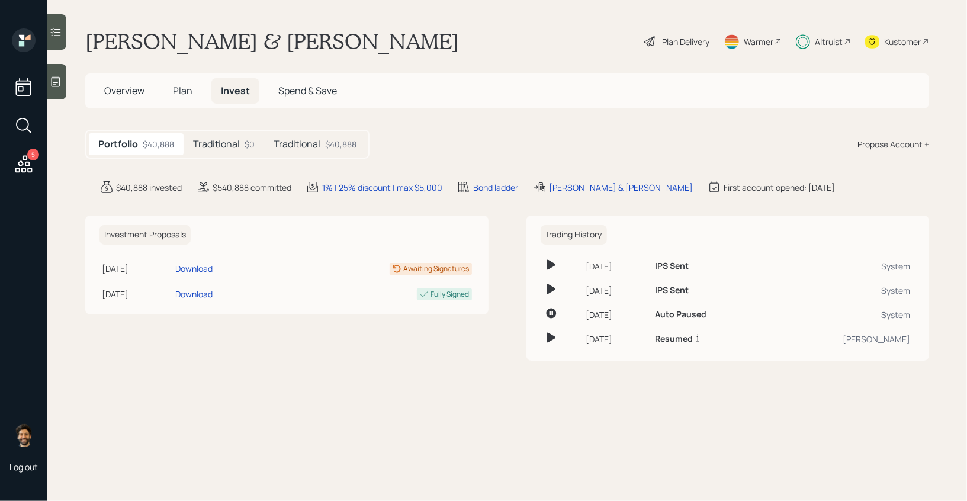
click at [308, 142] on h5 "Traditional" at bounding box center [297, 144] width 47 height 11
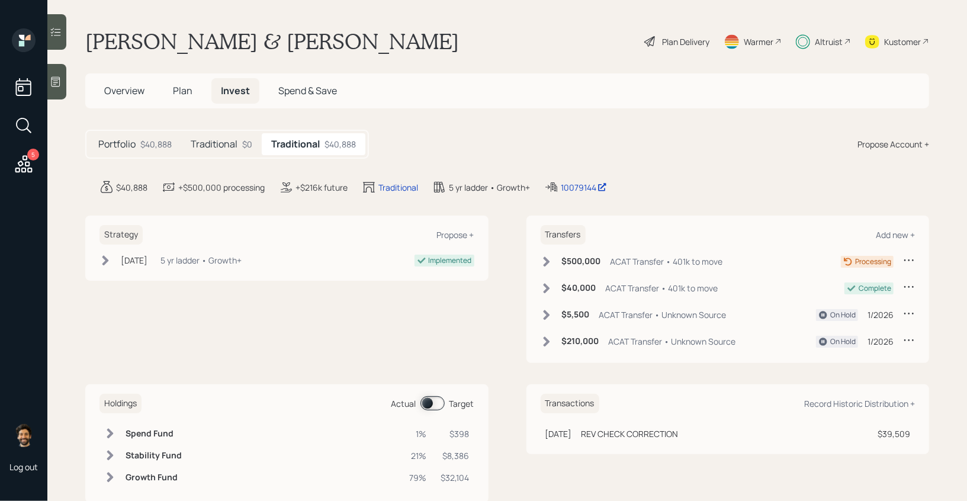
click at [240, 142] on div "Traditional $0" at bounding box center [221, 144] width 81 height 22
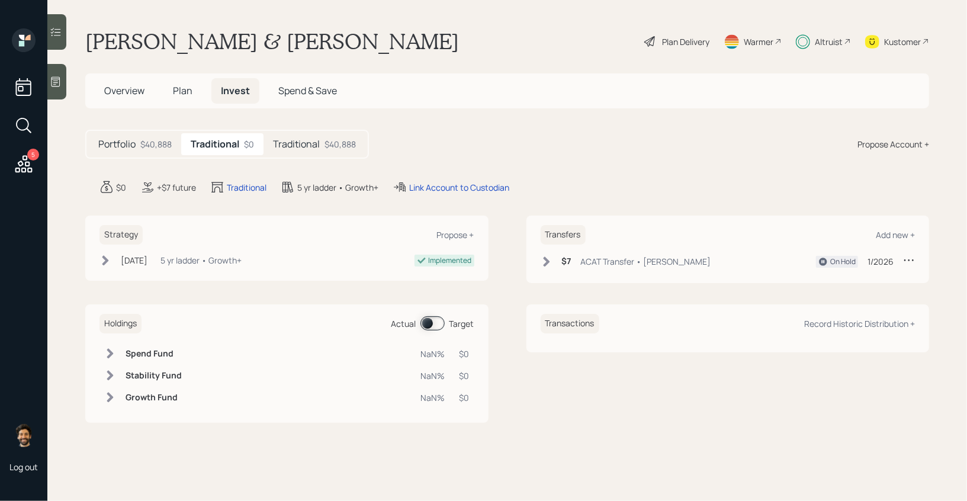
click at [295, 140] on h5 "Traditional" at bounding box center [296, 144] width 47 height 11
